Goal: Information Seeking & Learning: Learn about a topic

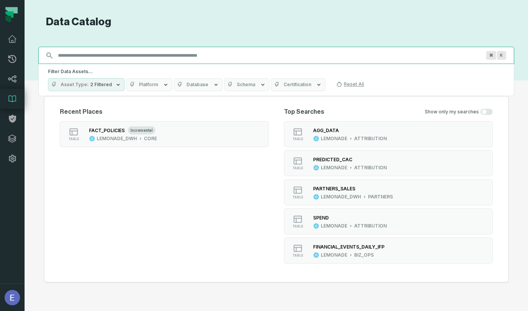
paste input "**********"
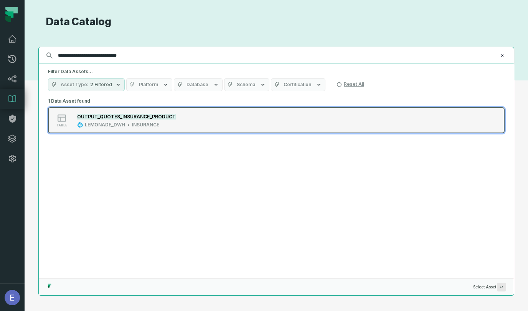
type input "**********"
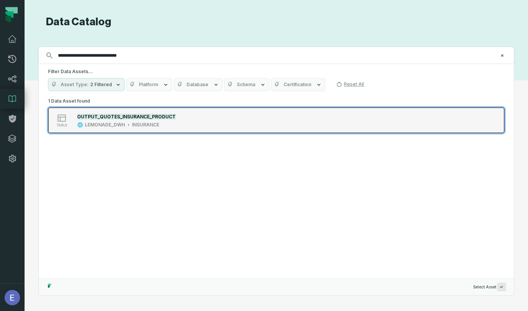
click at [157, 122] on div "INSURANCE" at bounding box center [145, 125] width 27 height 6
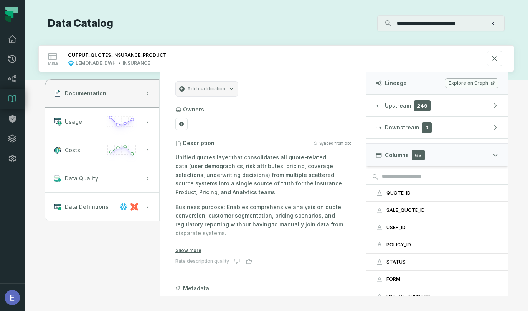
click at [461, 82] on link "Explore on Graph" at bounding box center [471, 83] width 53 height 10
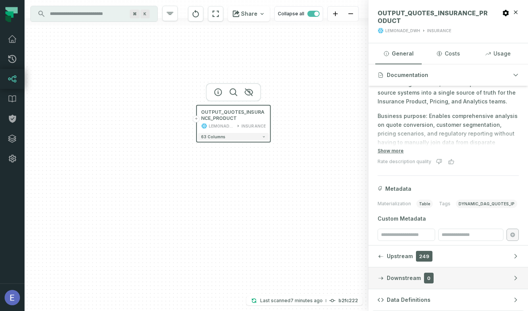
scroll to position [116, 0]
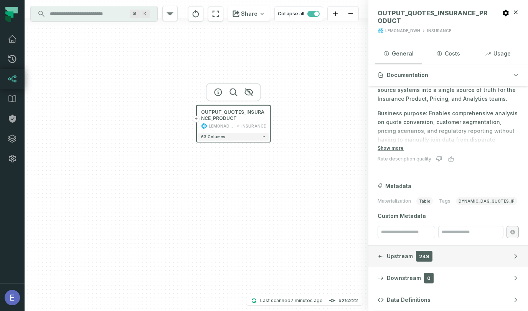
click at [438, 257] on button "Upstream 249" at bounding box center [448, 256] width 160 height 21
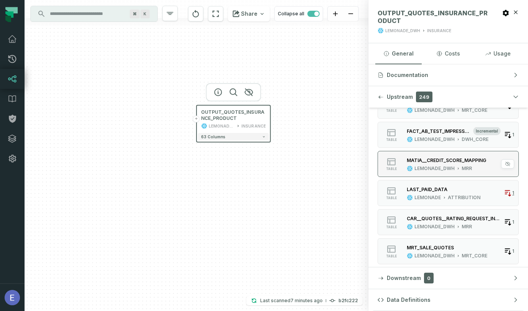
scroll to position [330, 0]
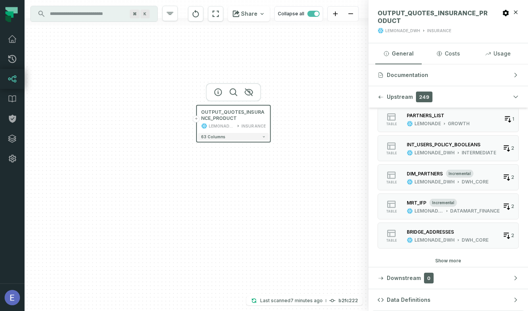
click at [446, 263] on button "Show more" at bounding box center [448, 261] width 26 height 6
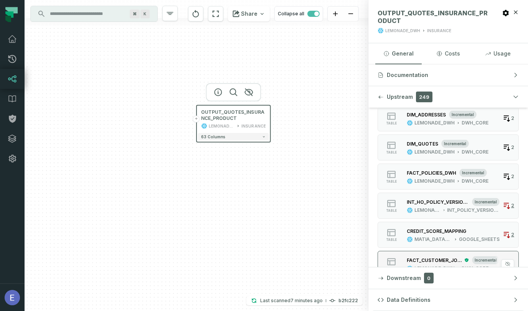
scroll to position [767, 0]
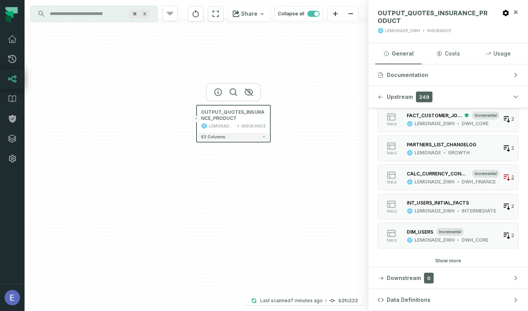
click at [441, 261] on button "Show more" at bounding box center [448, 261] width 26 height 6
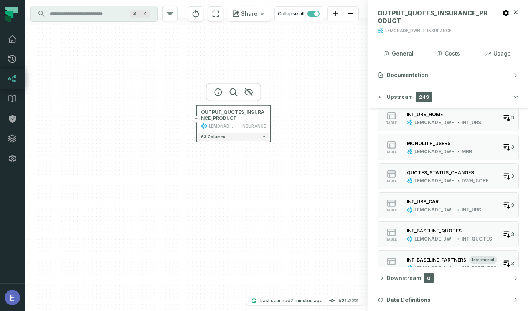
scroll to position [1204, 0]
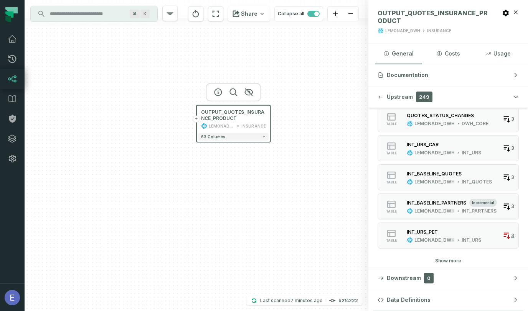
click at [441, 259] on button "Show more" at bounding box center [448, 261] width 26 height 6
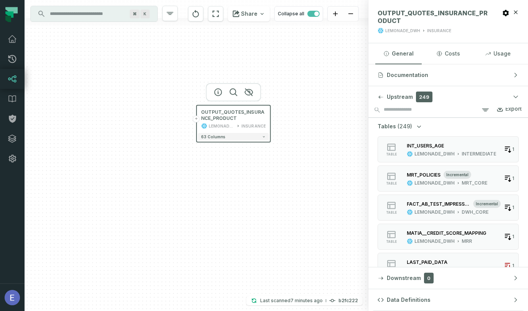
scroll to position [0, 0]
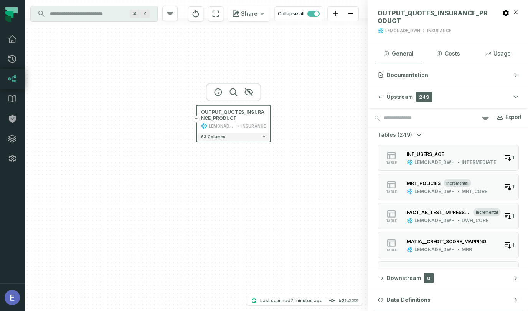
click at [197, 120] on button "+" at bounding box center [196, 119] width 7 height 7
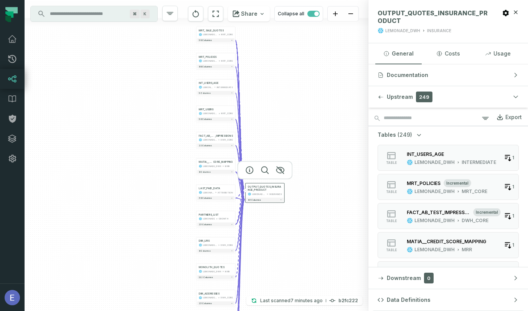
drag, startPoint x: 245, startPoint y: 105, endPoint x: 274, endPoint y: 104, distance: 28.4
click at [274, 104] on div "+ MRT_SALE_QUOTES LEMONADE_DWH MRT_CORE + 58 columns + MRT_POLICIES LEMONADE_DW…" at bounding box center [197, 155] width 344 height 311
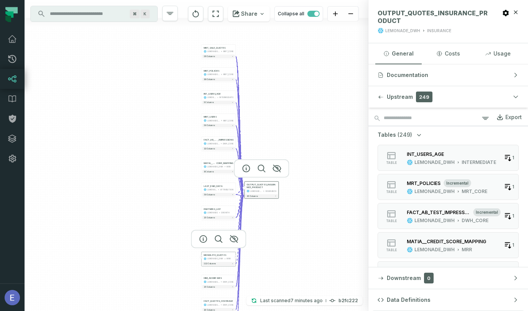
click at [226, 259] on div "MRR" at bounding box center [228, 259] width 4 height 3
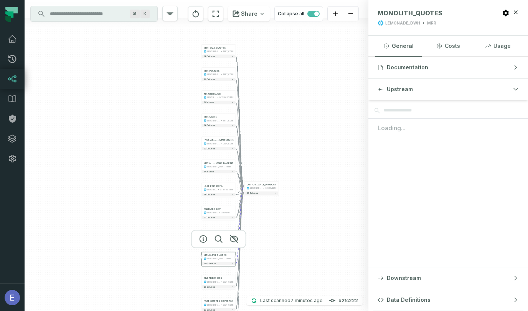
click at [236, 257] on button "+" at bounding box center [235, 257] width 3 height 3
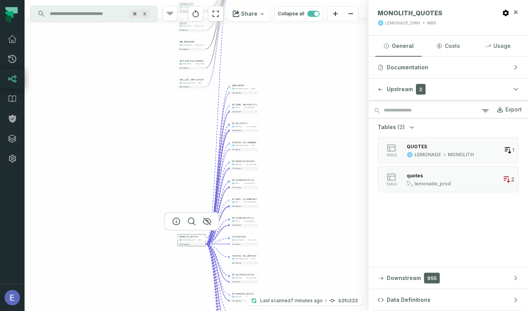
click at [207, 238] on button "-" at bounding box center [205, 238] width 3 height 3
